Goal: Contribute content

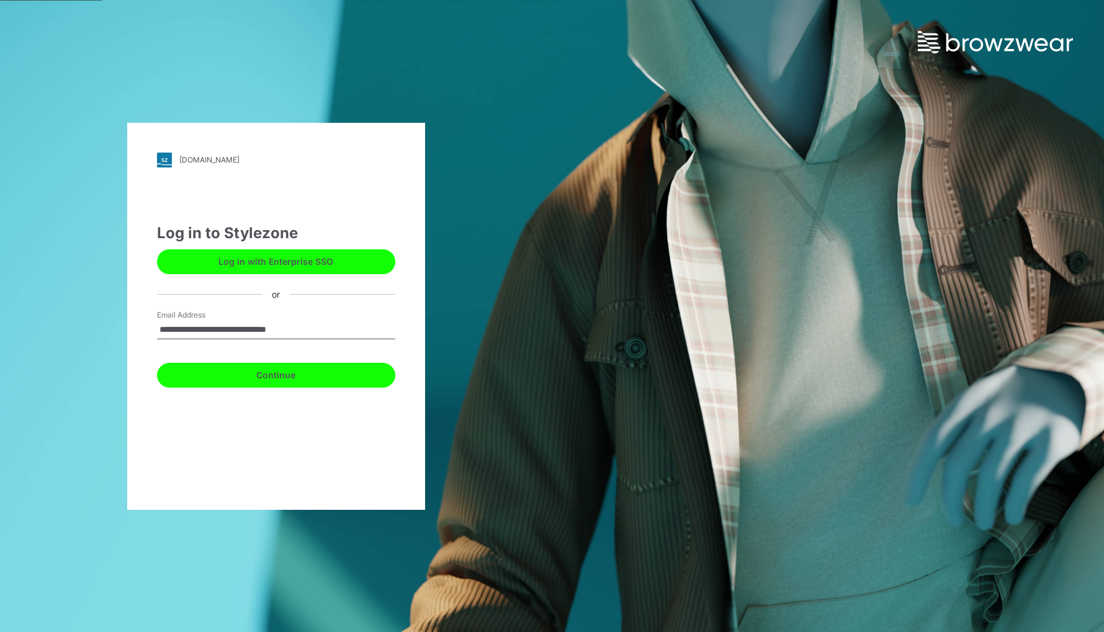
click at [266, 373] on button "Continue" at bounding box center [276, 375] width 238 height 25
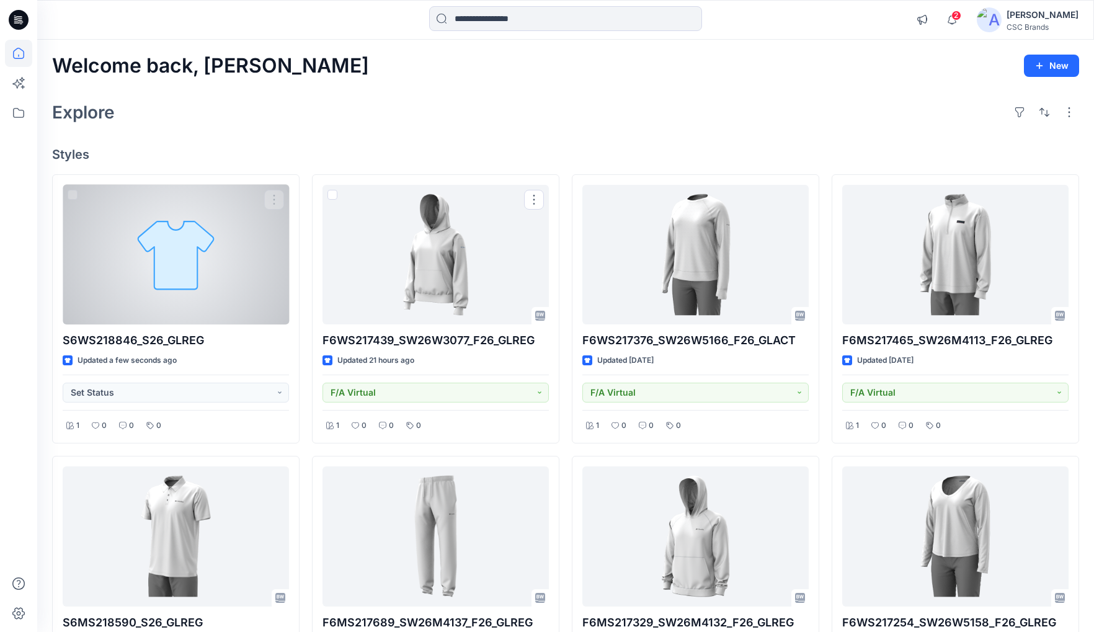
click at [496, 106] on div "Explore" at bounding box center [565, 112] width 1027 height 30
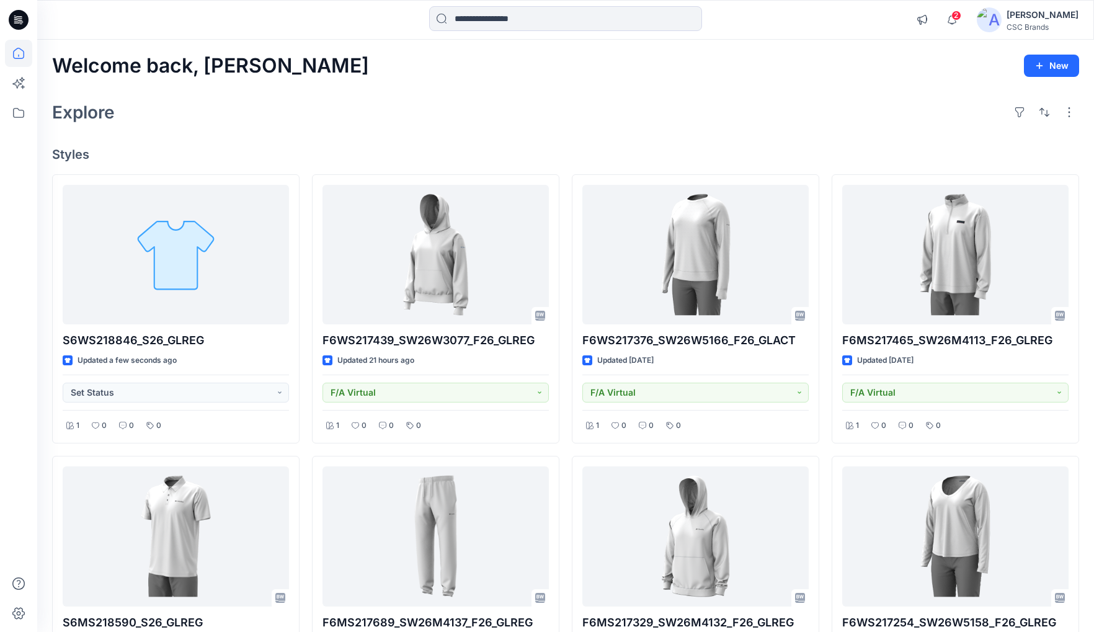
click at [989, 19] on div "2 Notifications Your style F6WS217434_SW26W3073_F26_GLREG has been updated with…" at bounding box center [994, 19] width 169 height 27
click at [954, 24] on icon "button" at bounding box center [952, 24] width 4 height 2
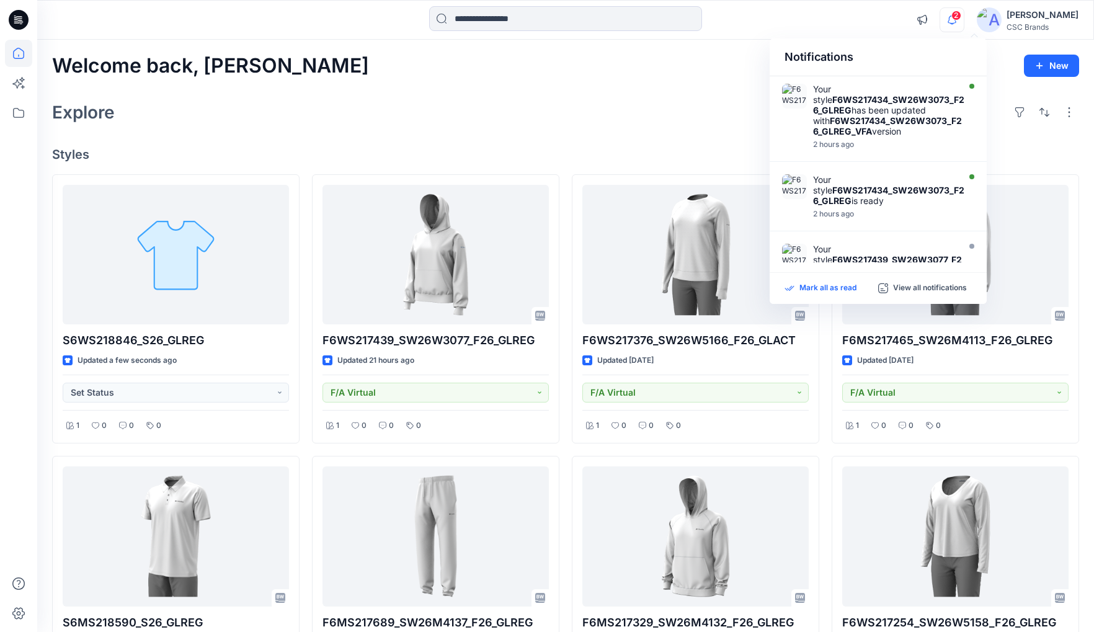
click at [824, 288] on p "Mark all as read" at bounding box center [828, 288] width 57 height 11
click at [623, 79] on div "Welcome back, Mijan New Explore Styles S6WS218846_S26_GLREG Updated a few secon…" at bounding box center [565, 553] width 1057 height 1027
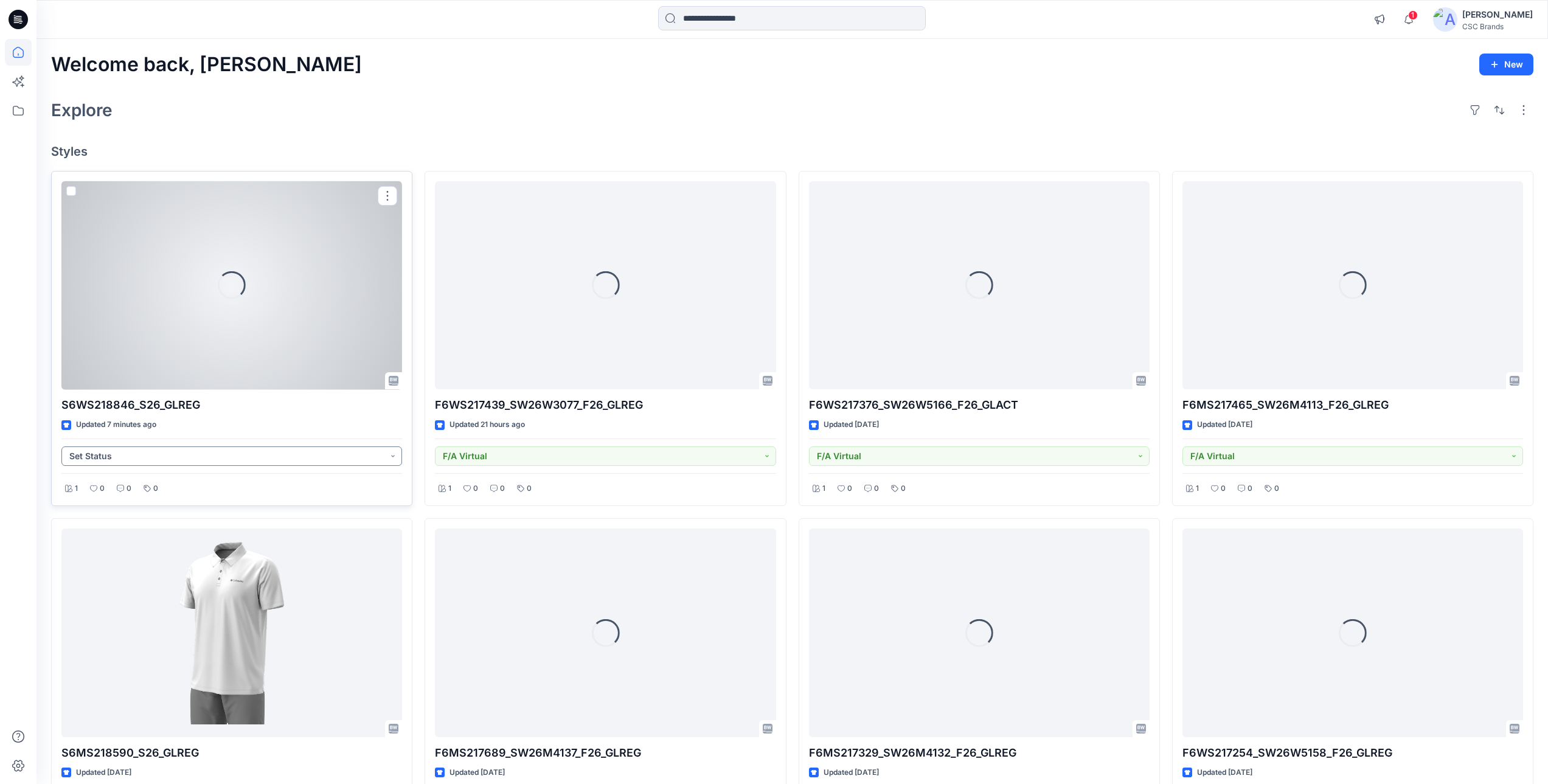
click at [144, 459] on button "Set Status" at bounding box center [231, 456] width 340 height 20
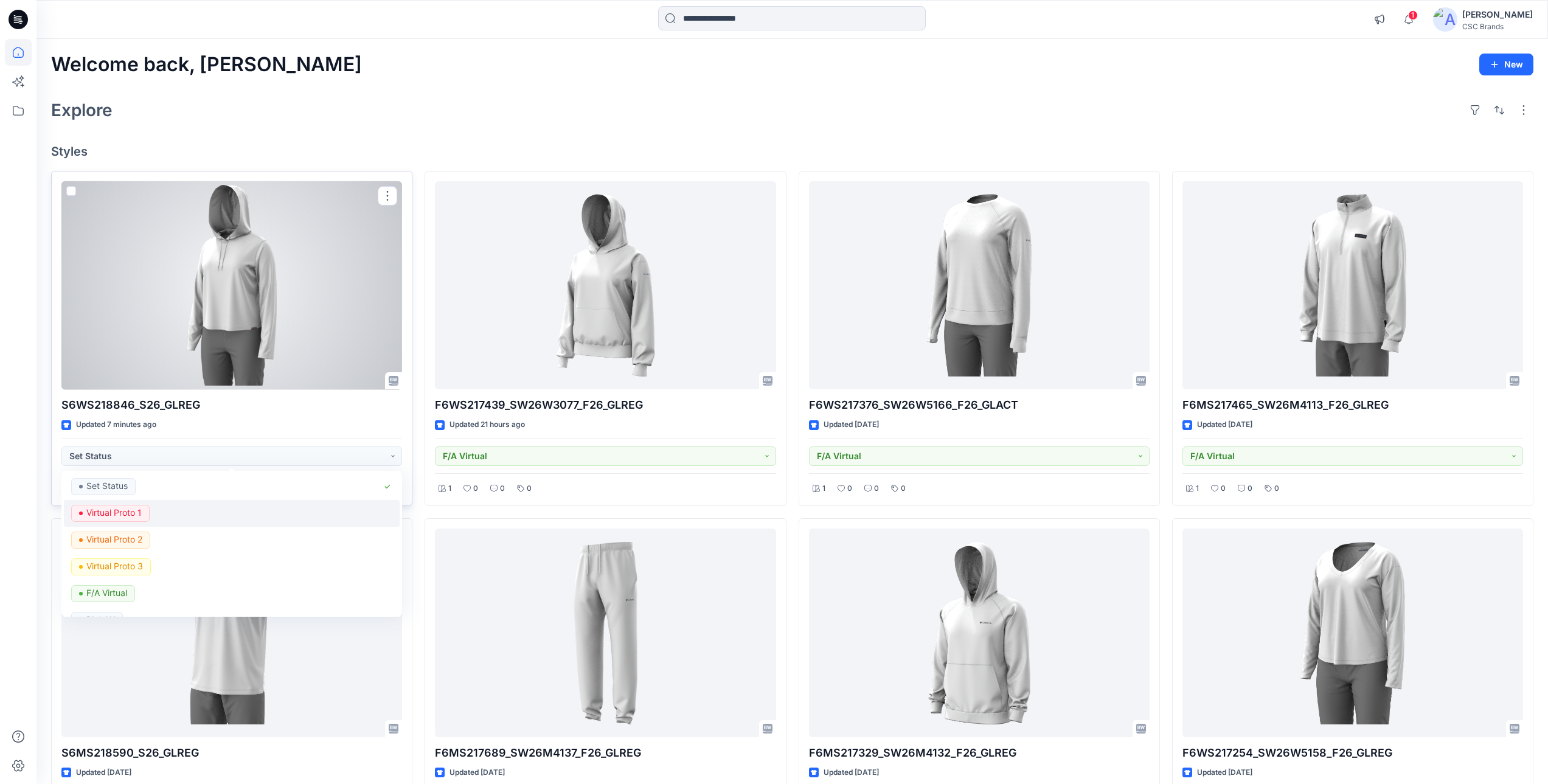
click at [125, 514] on p "Virtual Proto 1" at bounding box center [114, 513] width 55 height 16
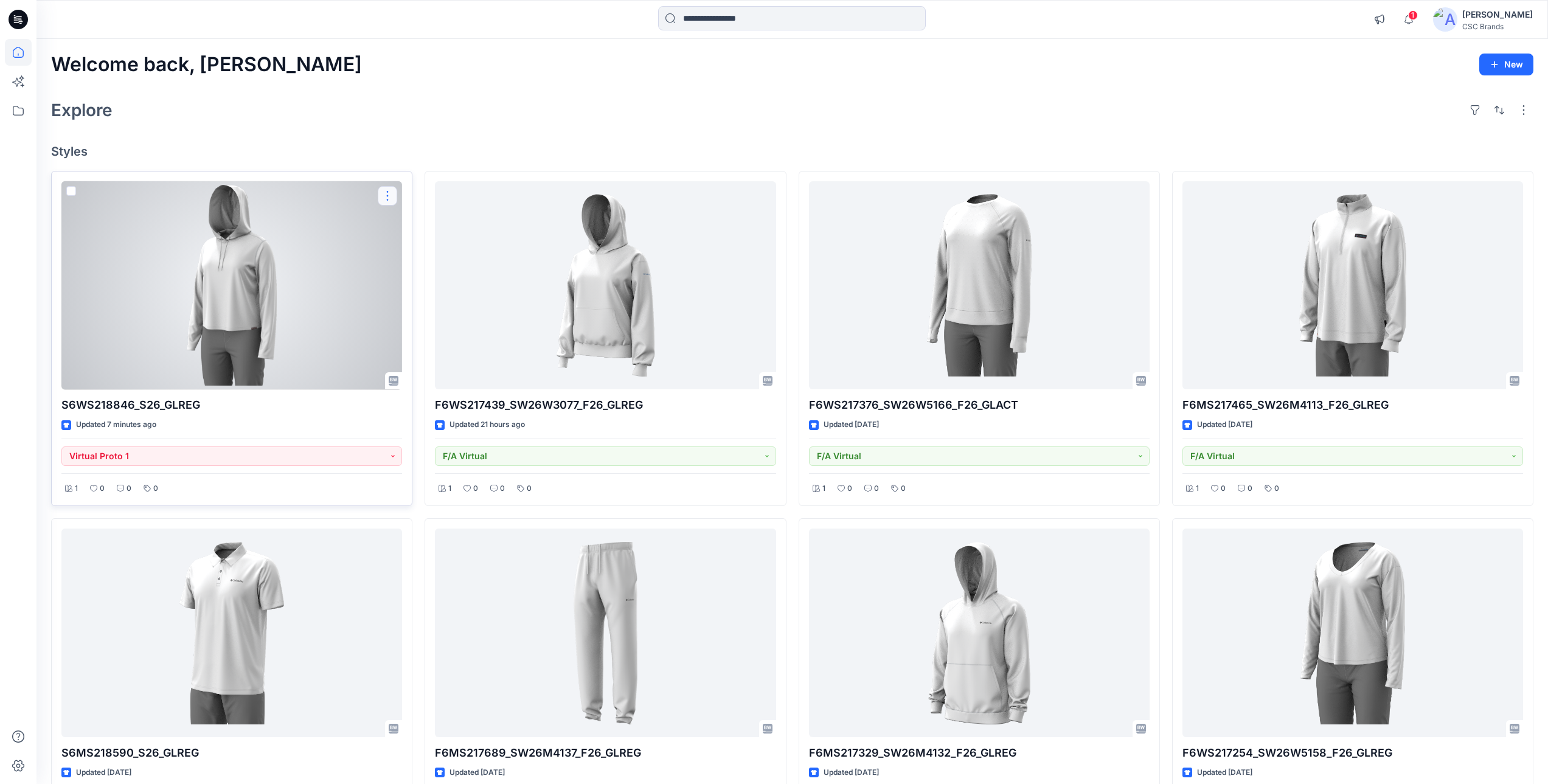
click at [393, 198] on button "button" at bounding box center [387, 196] width 20 height 20
click at [418, 222] on button "Edit" at bounding box center [446, 223] width 131 height 23
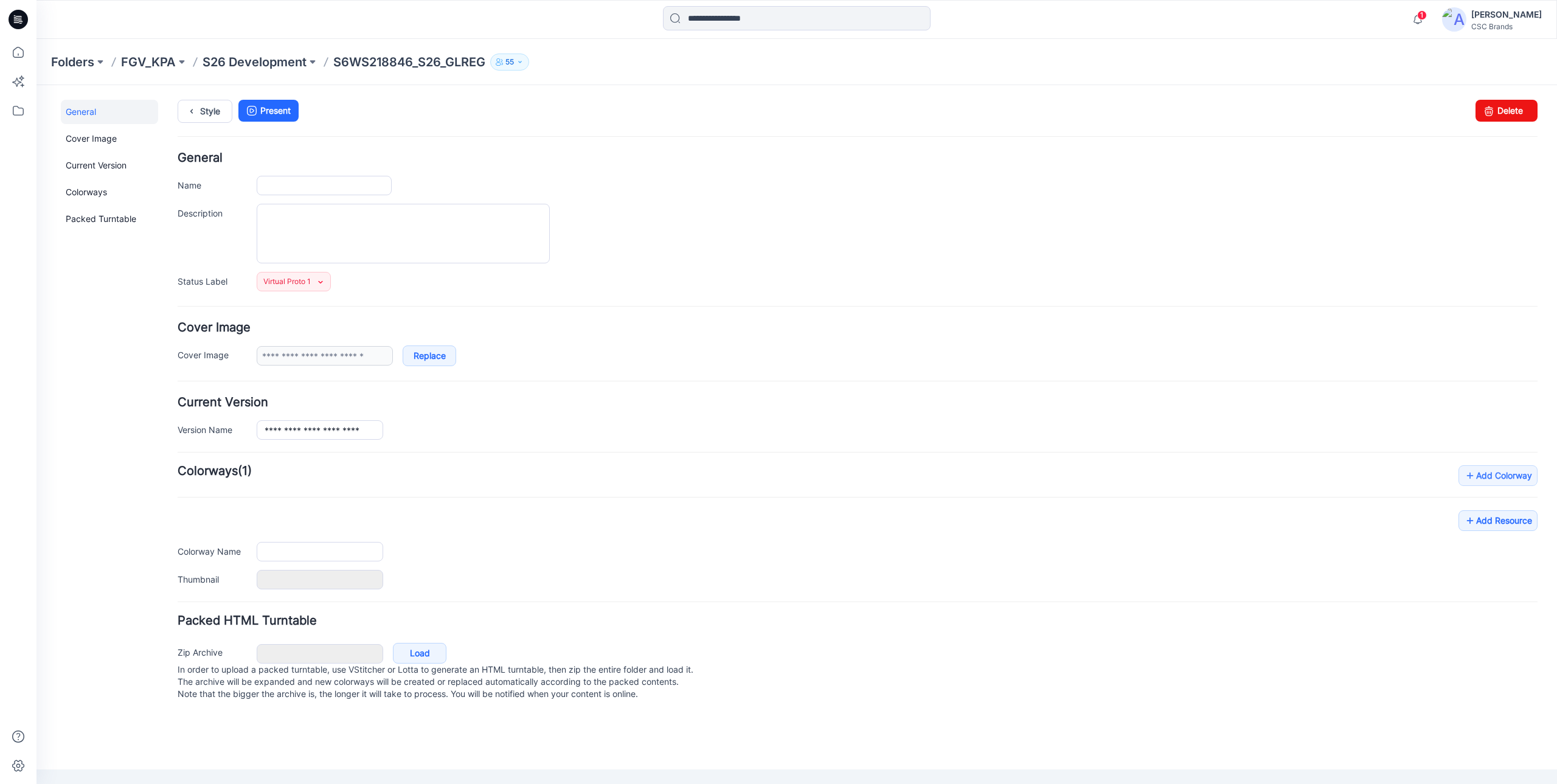
type input "**********"
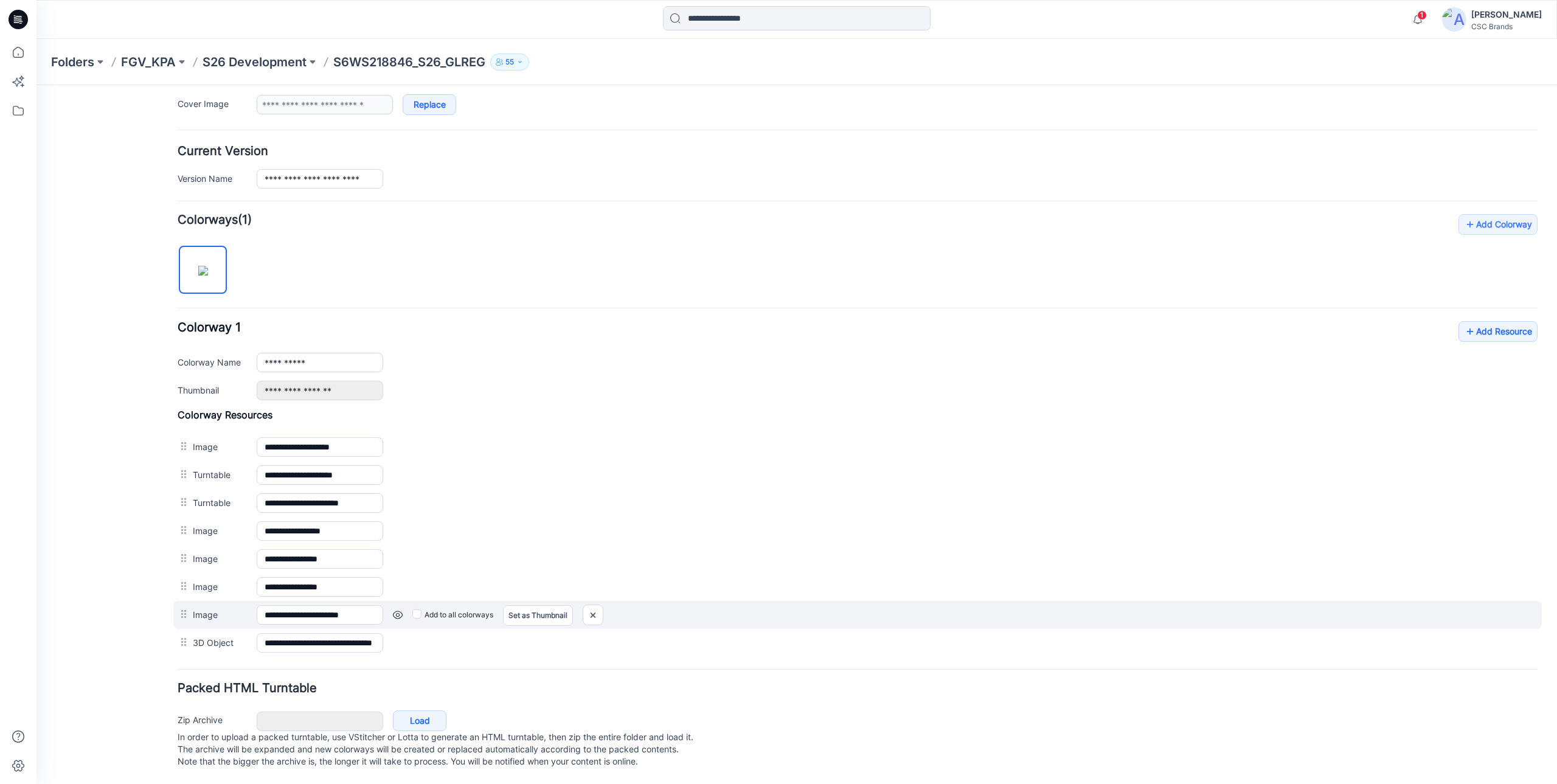
scroll to position [264, 0]
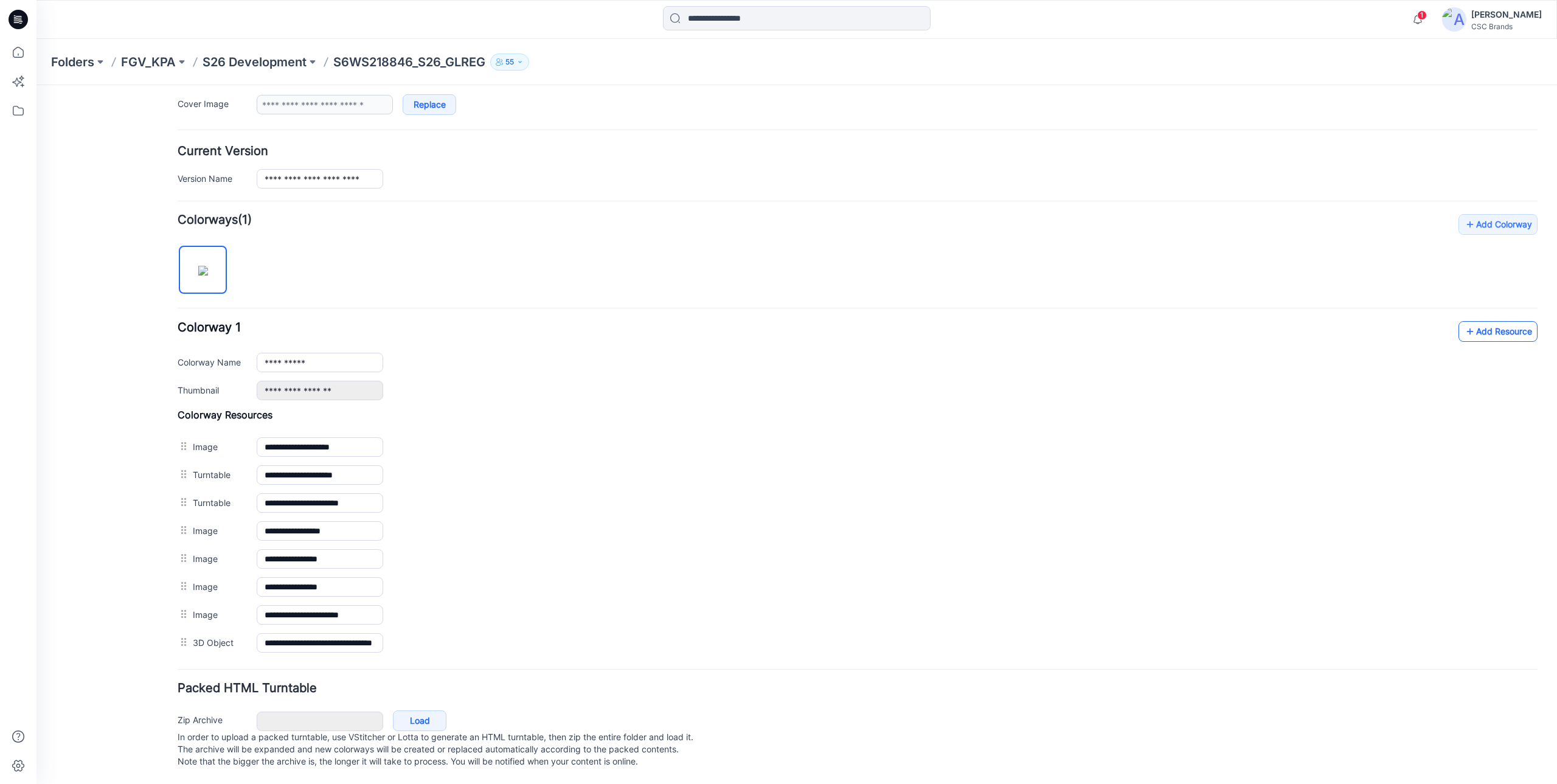
click at [1081, 324] on link "Add Resource" at bounding box center [1498, 331] width 79 height 21
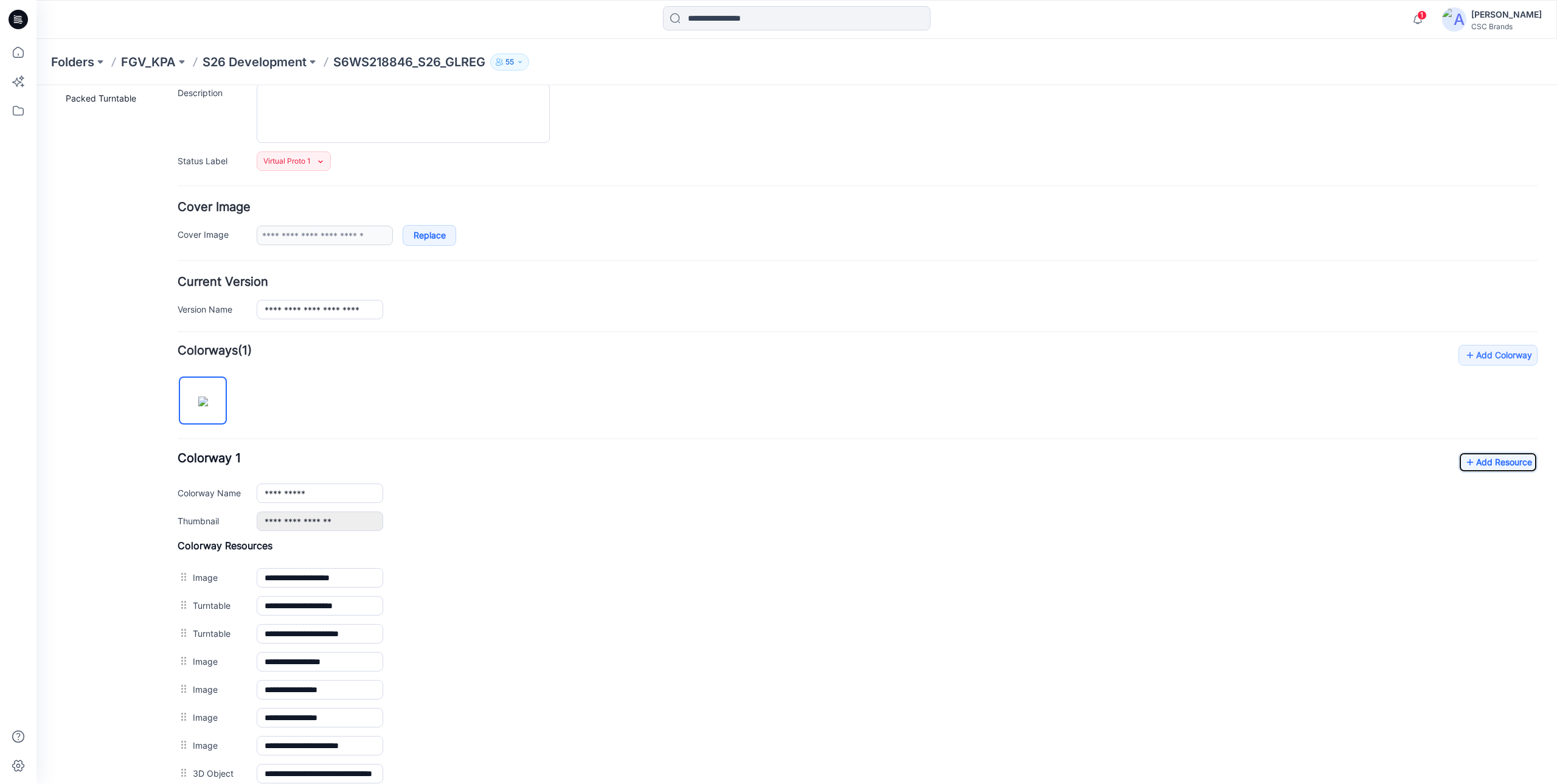
scroll to position [0, 0]
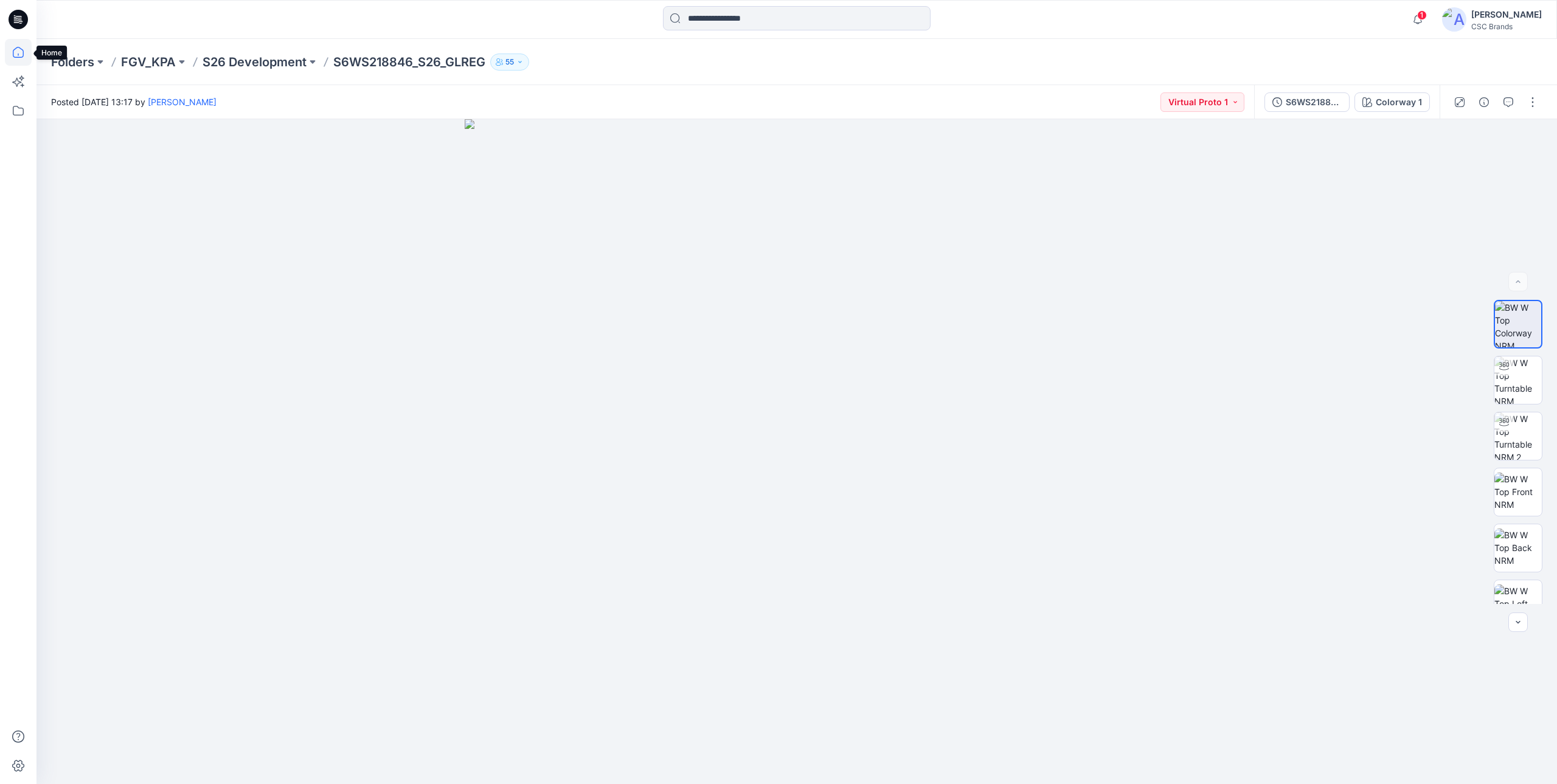
click at [22, 54] on icon at bounding box center [18, 52] width 26 height 26
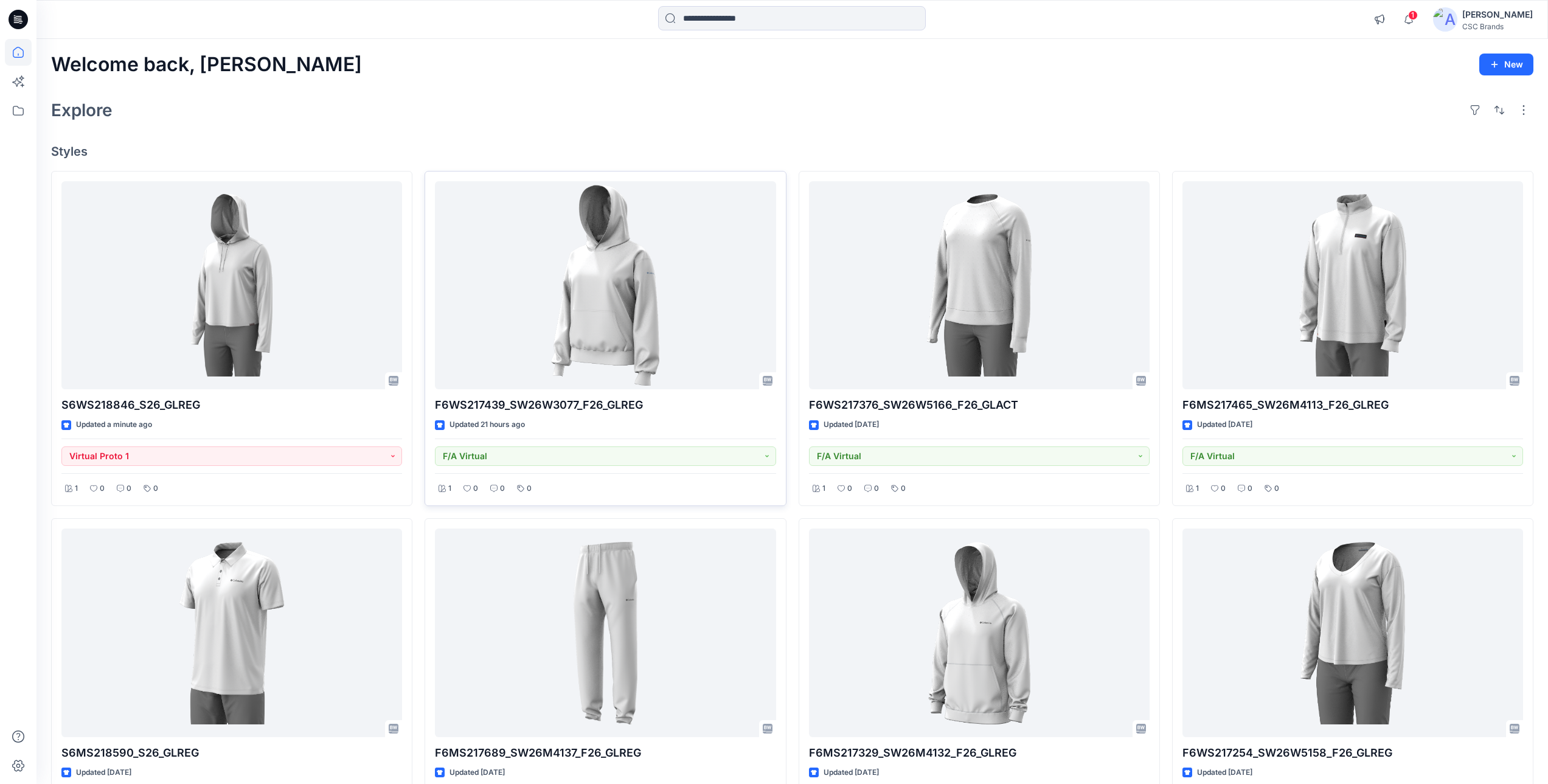
drag, startPoint x: 569, startPoint y: 130, endPoint x: 637, endPoint y: 282, distance: 166.5
click at [569, 130] on div "Welcome back, [PERSON_NAME] New Explore Styles S6WS218846_S26_GLREG Updated a m…" at bounding box center [792, 650] width 1512 height 1221
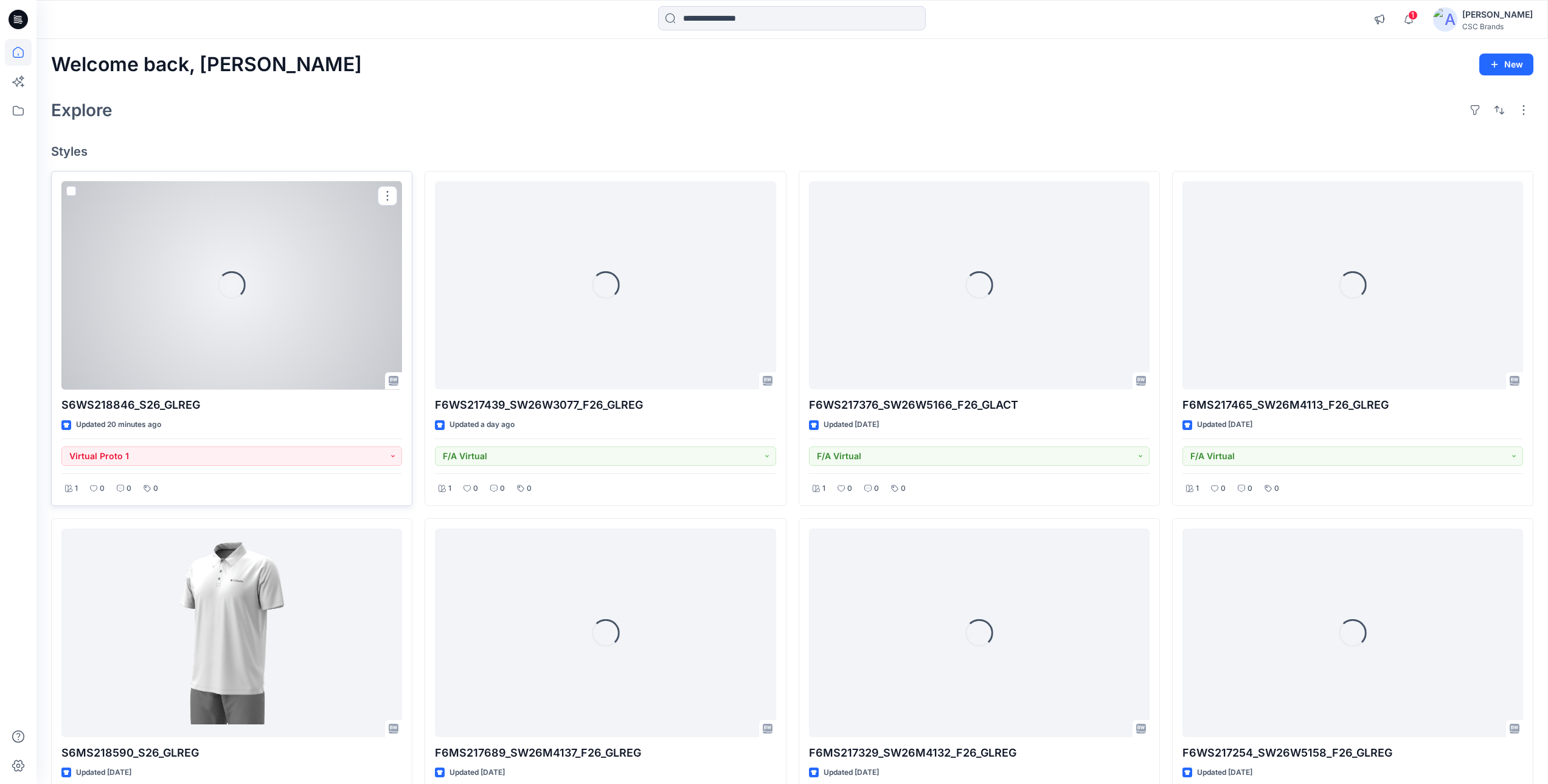
click at [311, 312] on div at bounding box center [231, 285] width 340 height 209
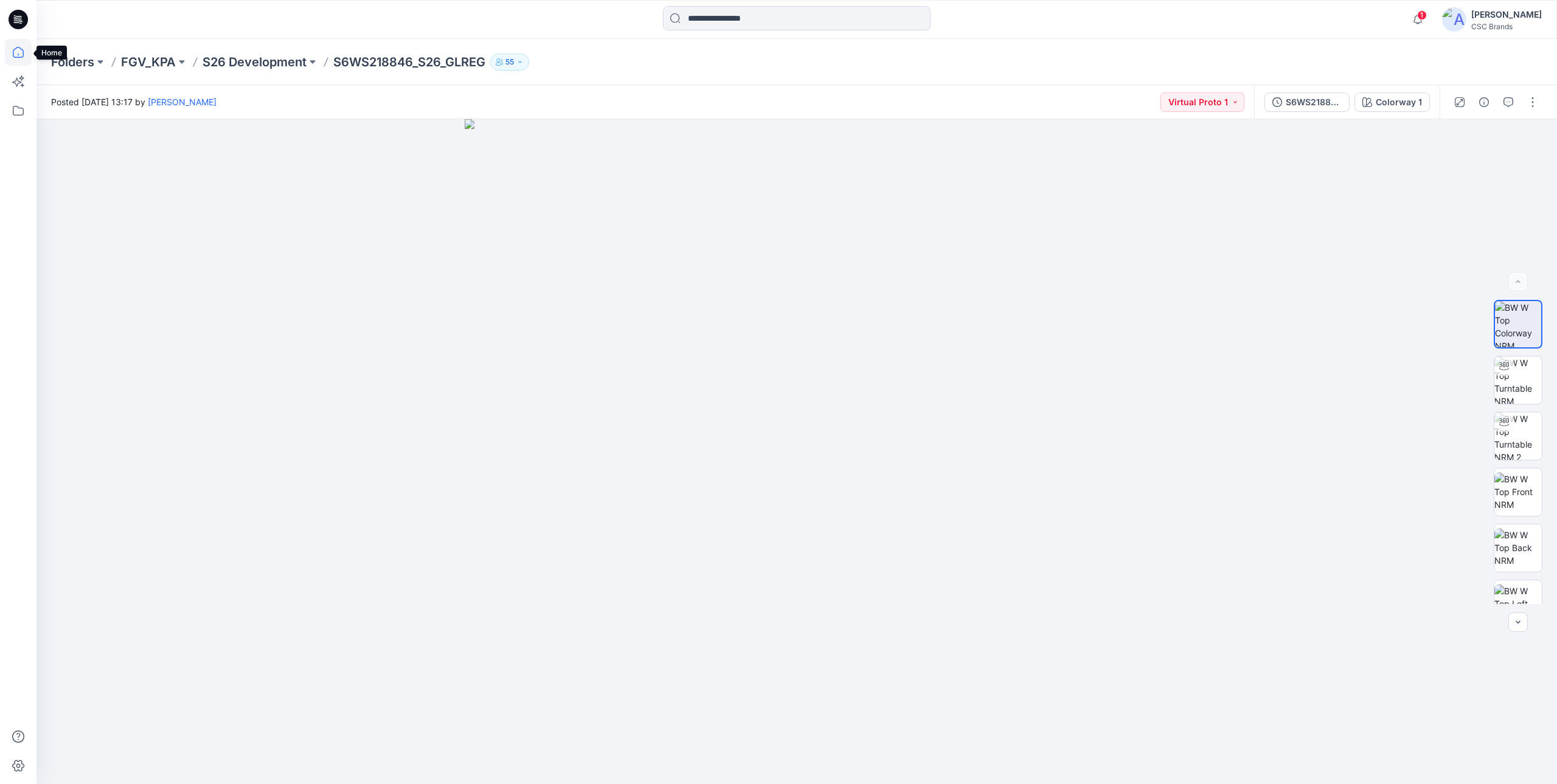
click at [19, 50] on icon at bounding box center [18, 52] width 26 height 26
